Goal: Information Seeking & Learning: Learn about a topic

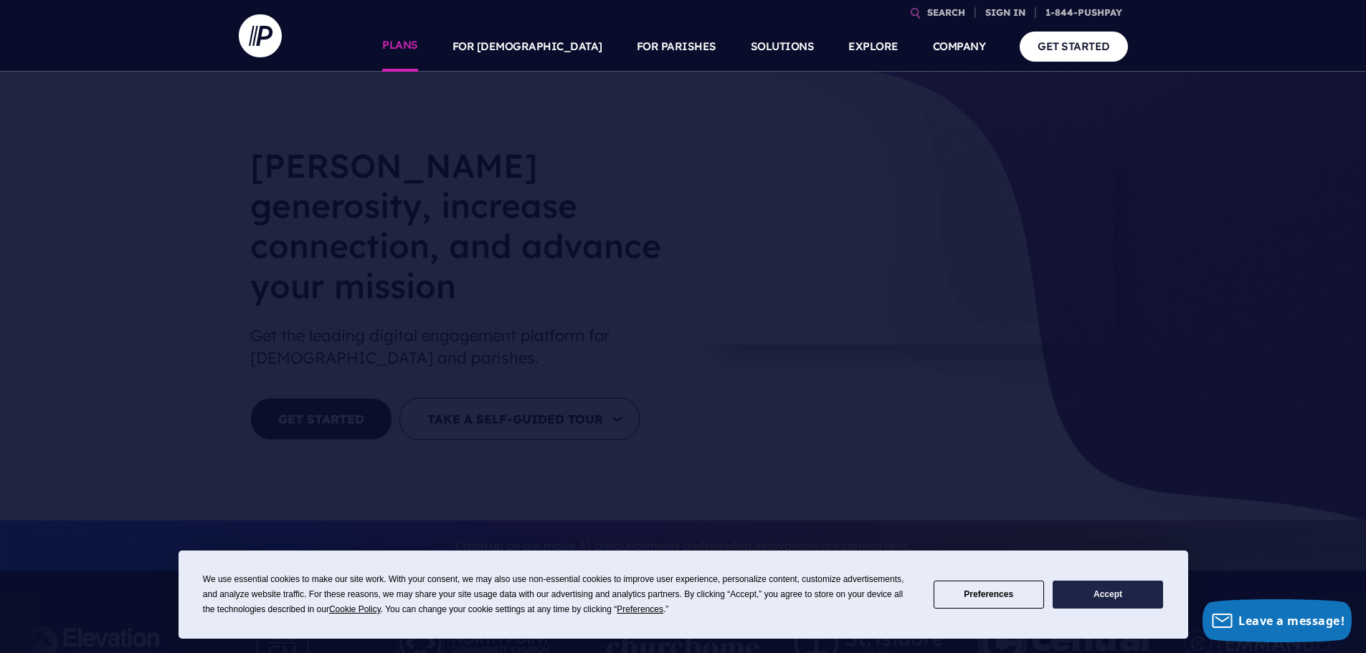
click at [418, 47] on link "PLANS" at bounding box center [400, 47] width 36 height 50
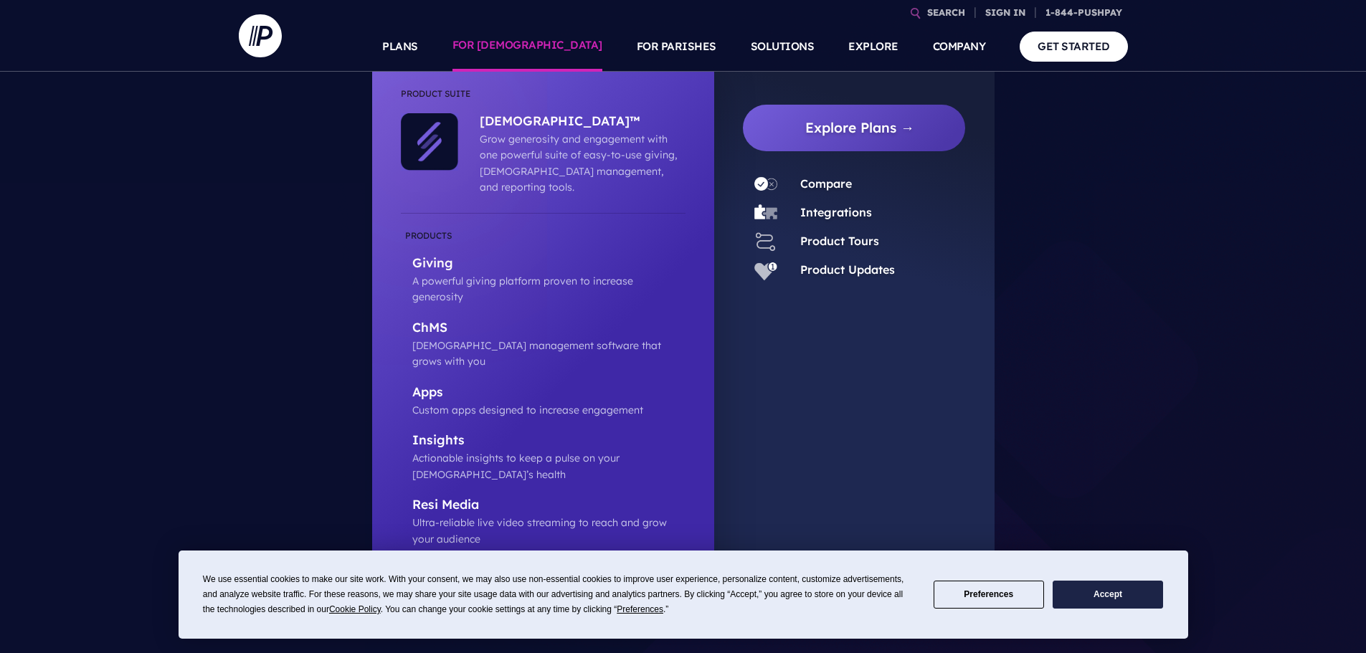
click at [570, 57] on link "FOR [DEMOGRAPHIC_DATA]" at bounding box center [528, 47] width 150 height 50
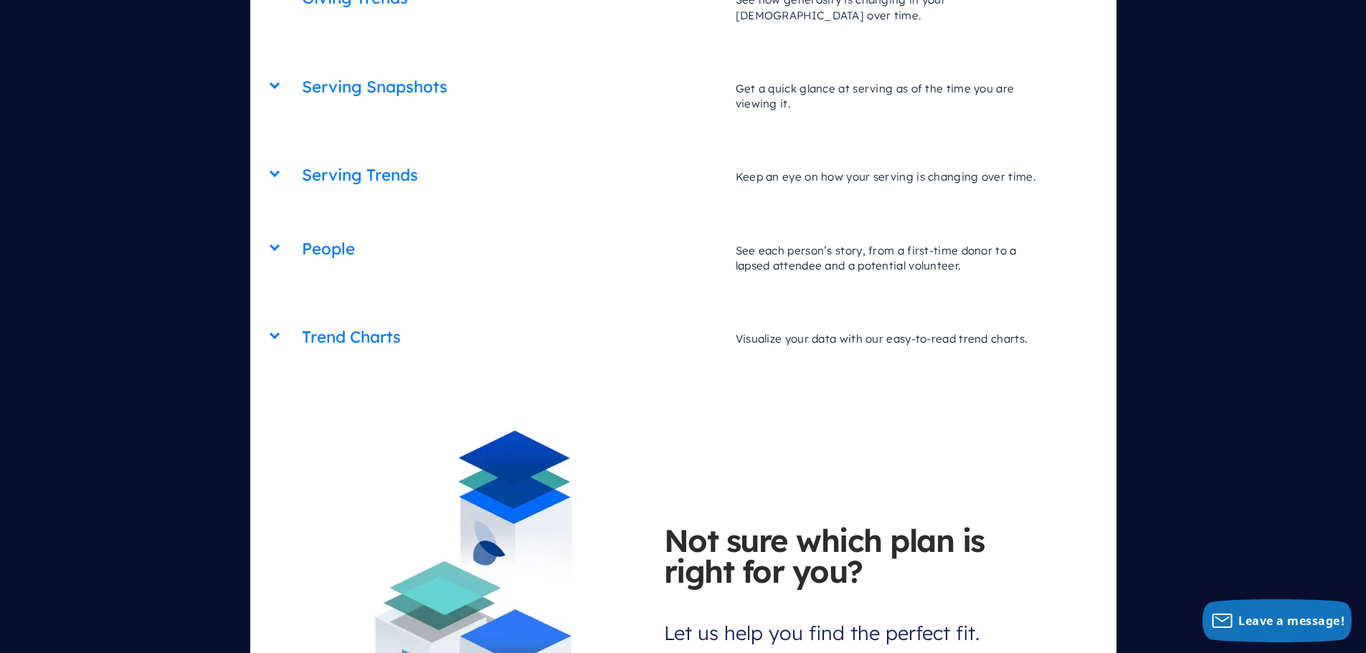
scroll to position [5522, 0]
